Goal: Transaction & Acquisition: Purchase product/service

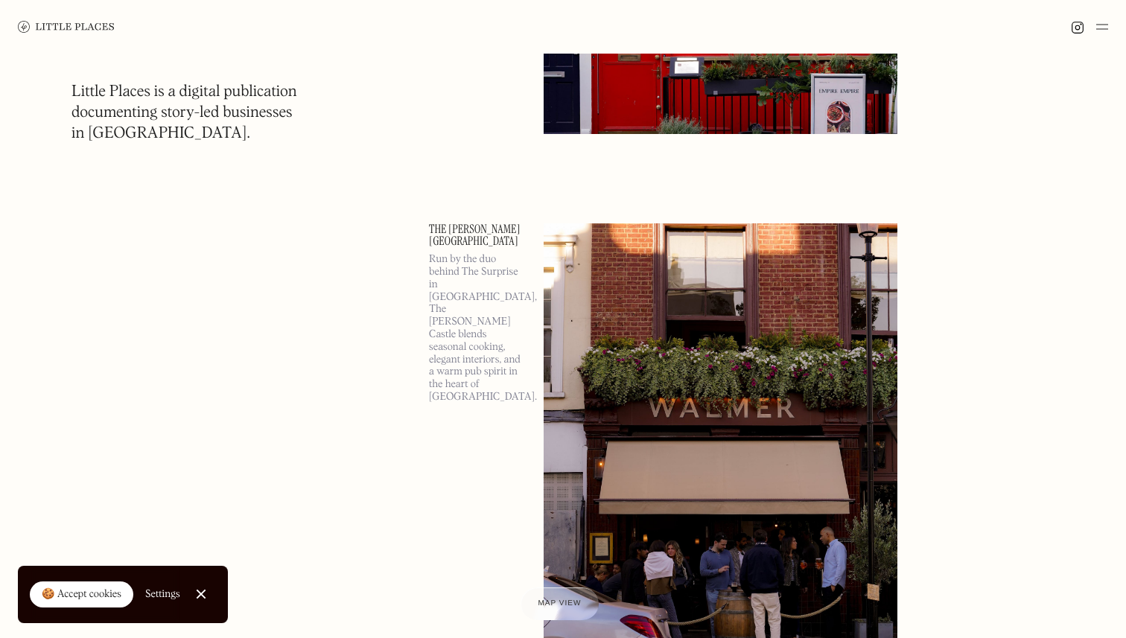
scroll to position [550, 0]
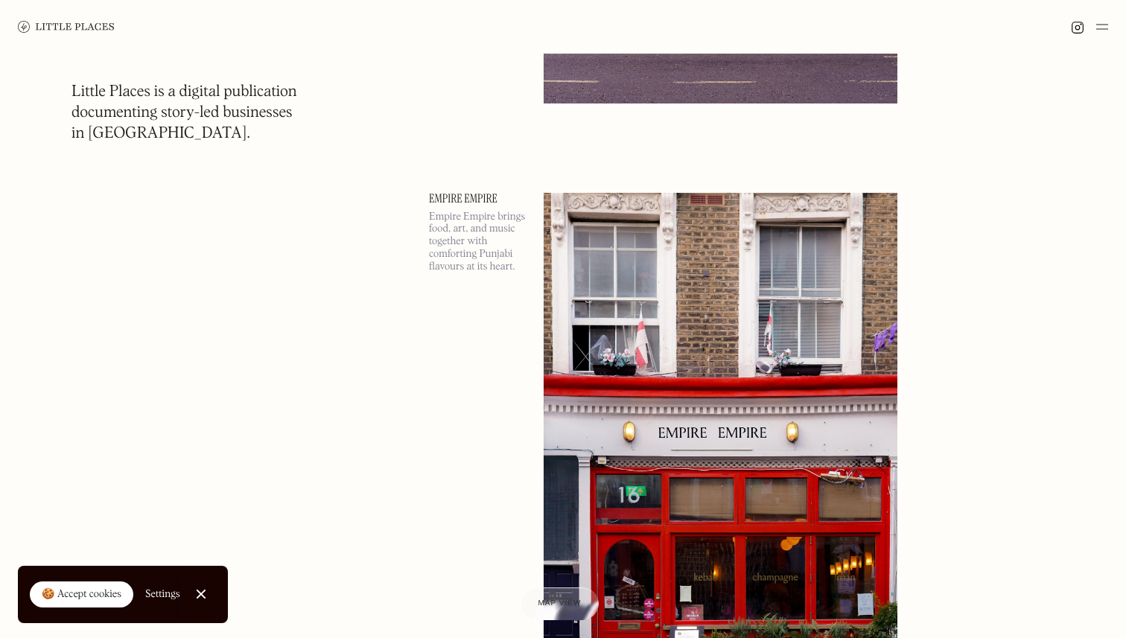
click at [61, 25] on img at bounding box center [66, 27] width 97 height 12
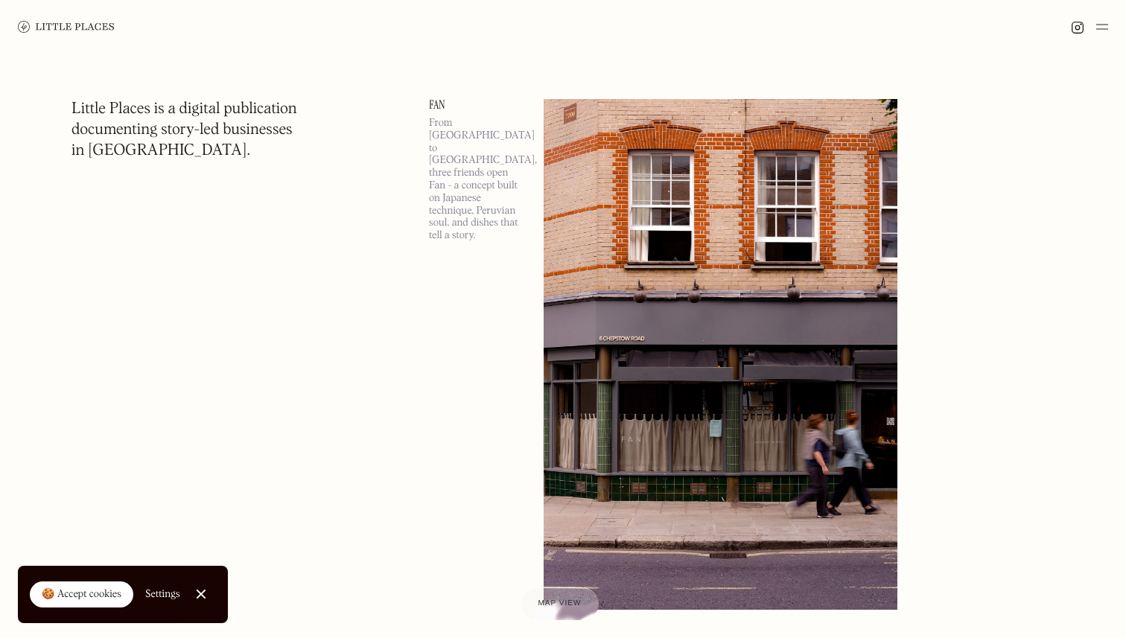
scroll to position [320, 0]
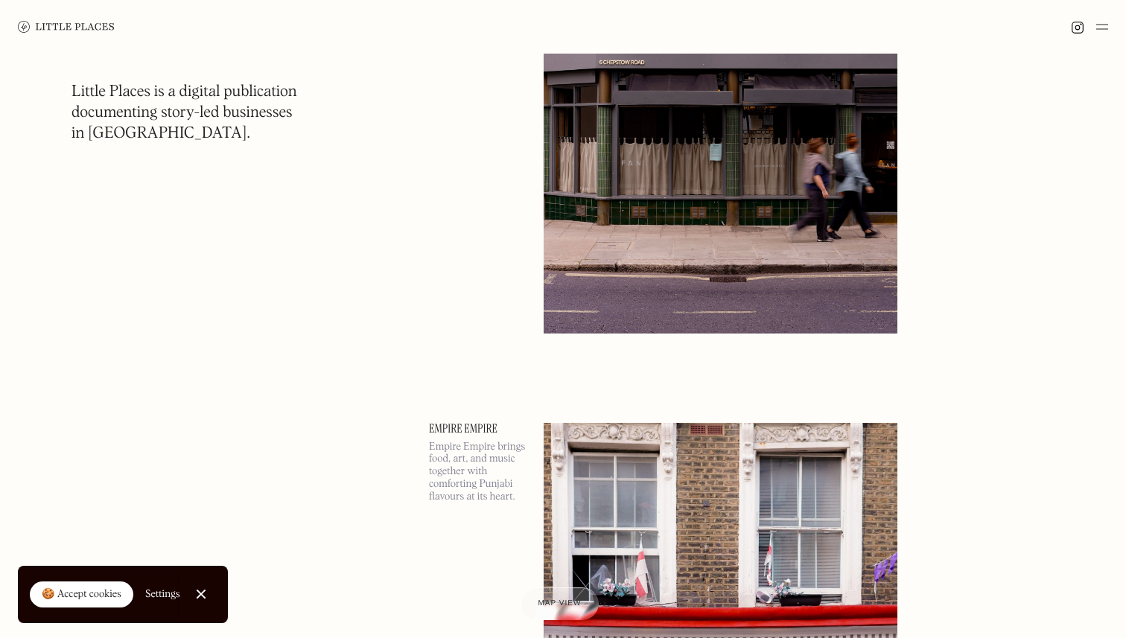
click at [200, 596] on div at bounding box center [201, 595] width 10 height 10
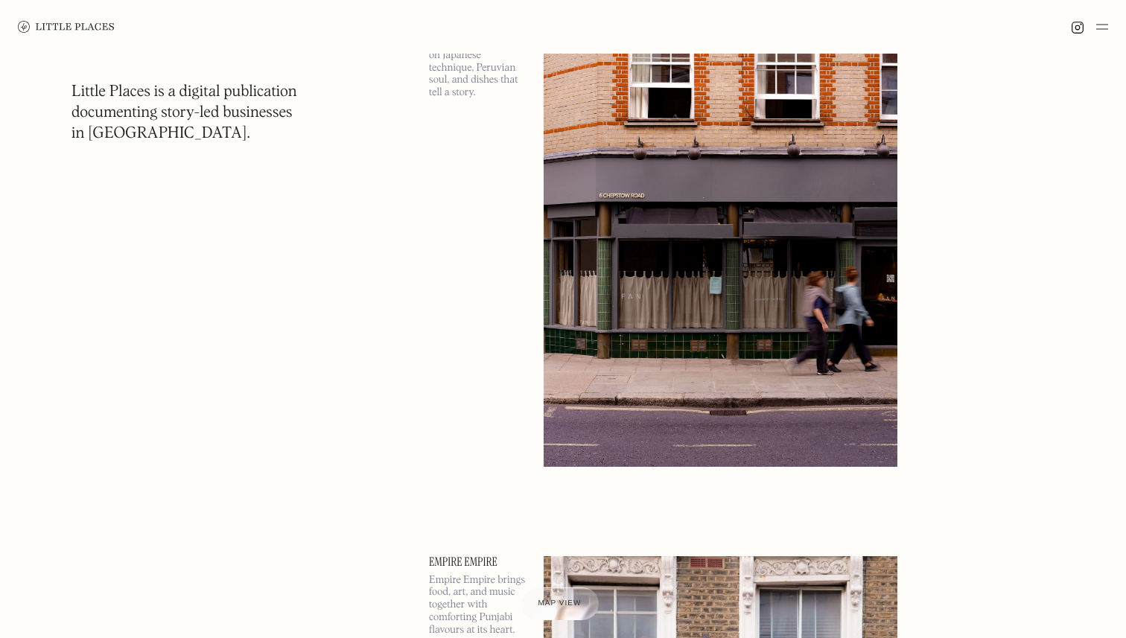
scroll to position [0, 0]
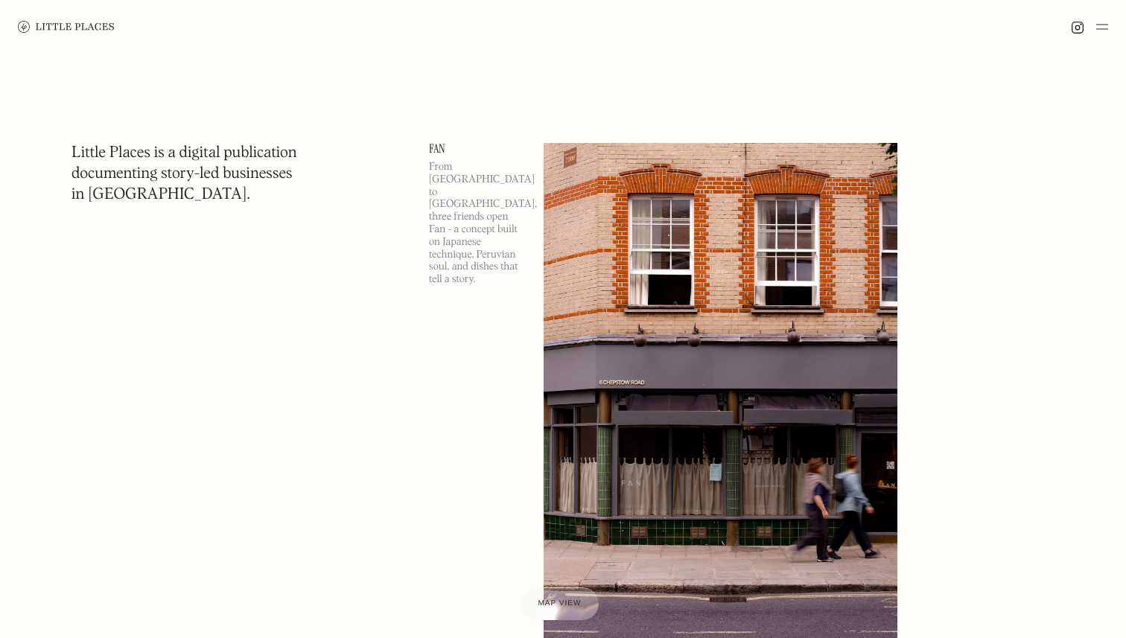
click at [1101, 26] on img at bounding box center [1102, 27] width 12 height 18
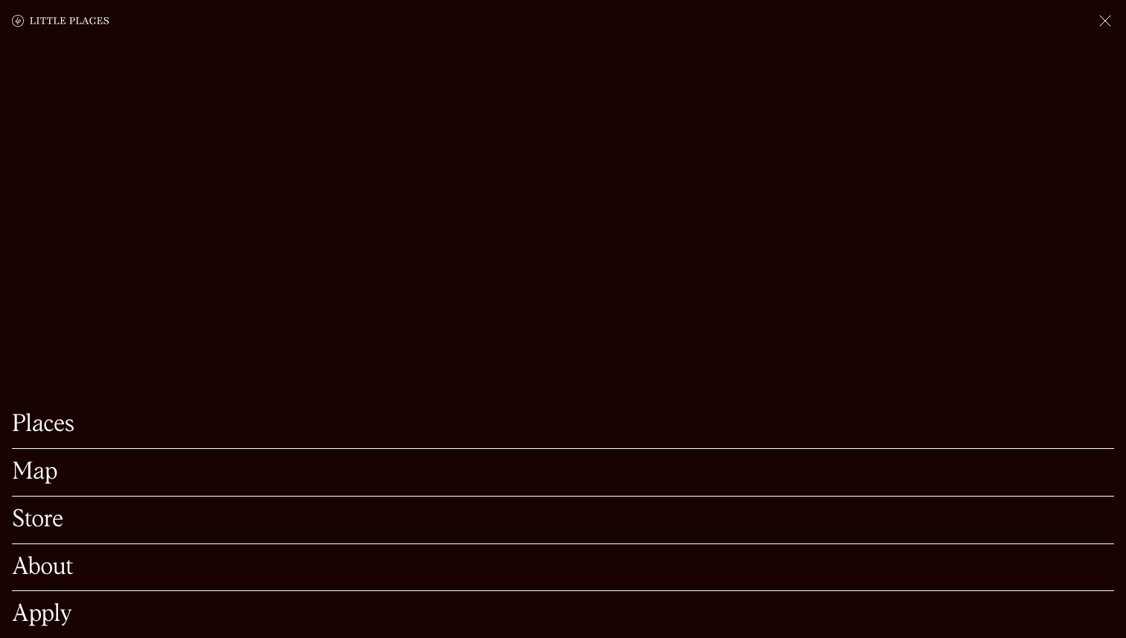
scroll to position [35, 0]
click at [60, 526] on link "Store" at bounding box center [563, 520] width 1102 height 23
